Goal: Information Seeking & Learning: Check status

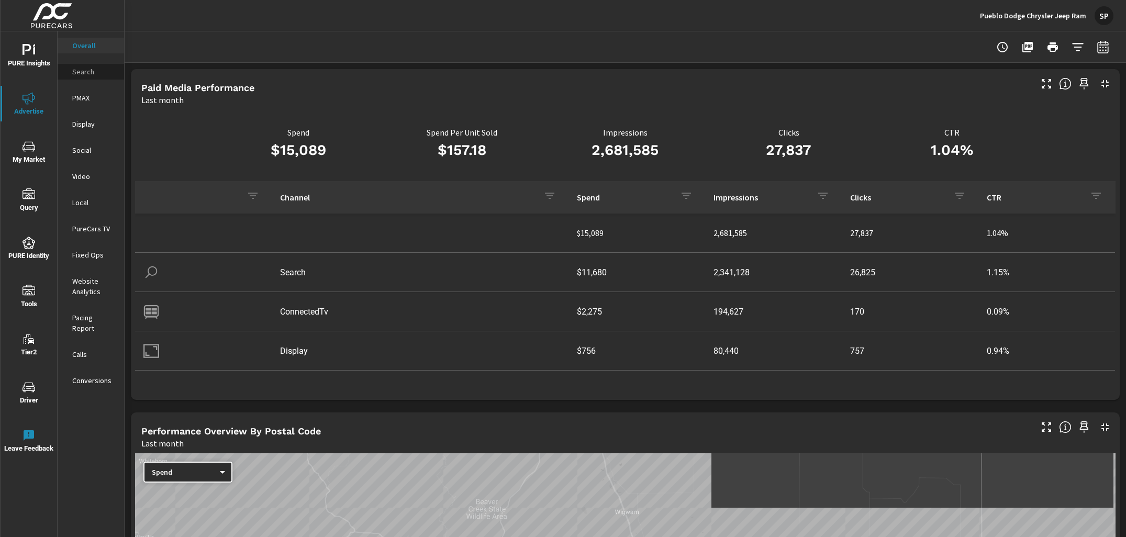
click at [85, 68] on p "Search" at bounding box center [93, 71] width 43 height 10
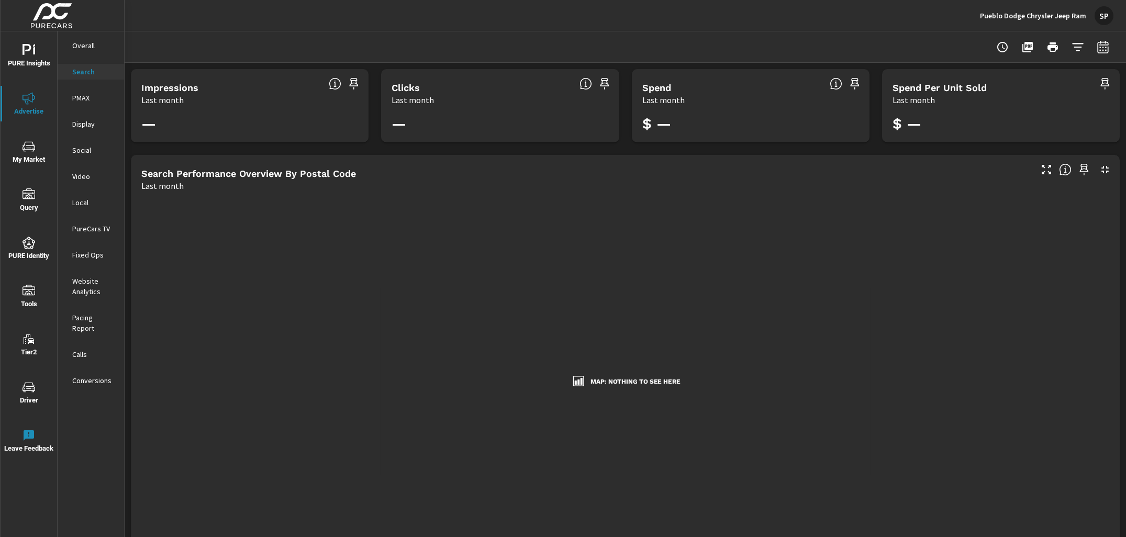
click at [85, 44] on p "Overall" at bounding box center [93, 45] width 43 height 10
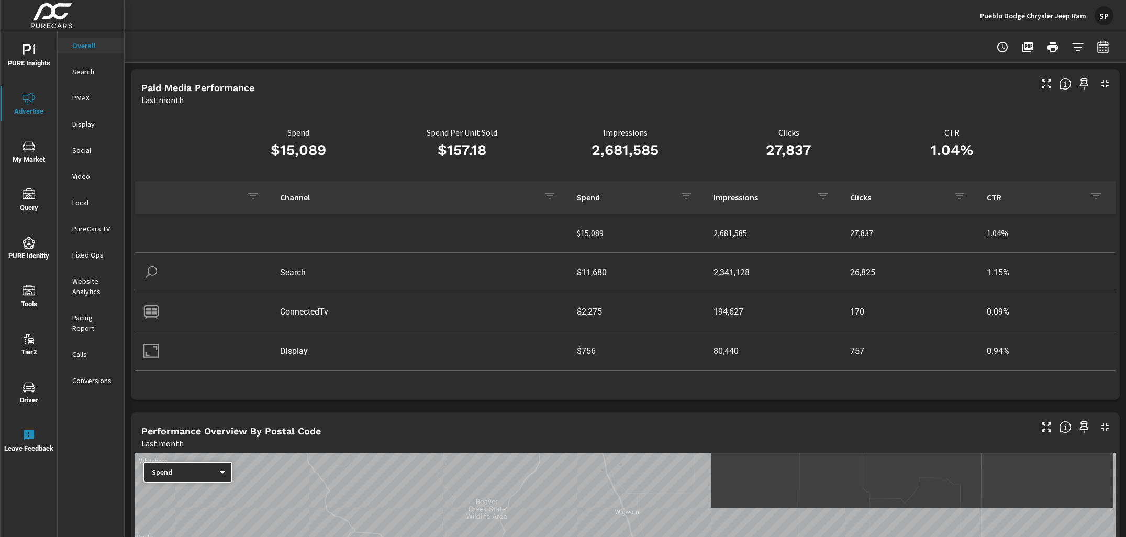
click at [535, 97] on div "Last month" at bounding box center [585, 100] width 888 height 13
click at [79, 43] on p "Overall" at bounding box center [93, 45] width 43 height 10
